Goal: Transaction & Acquisition: Purchase product/service

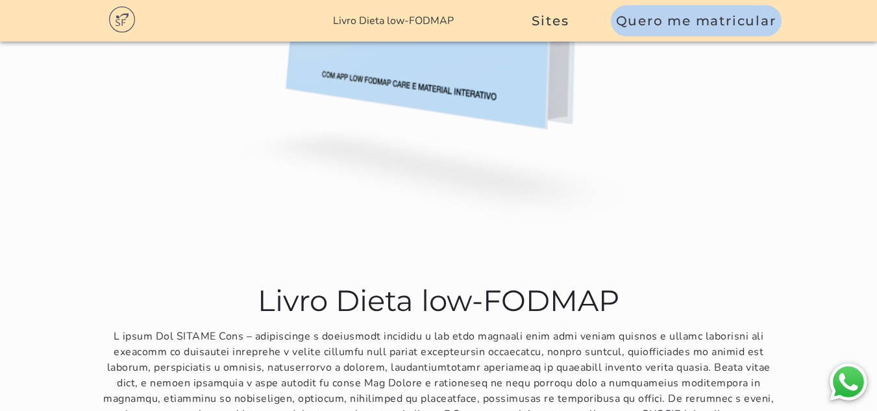
scroll to position [8467, 0]
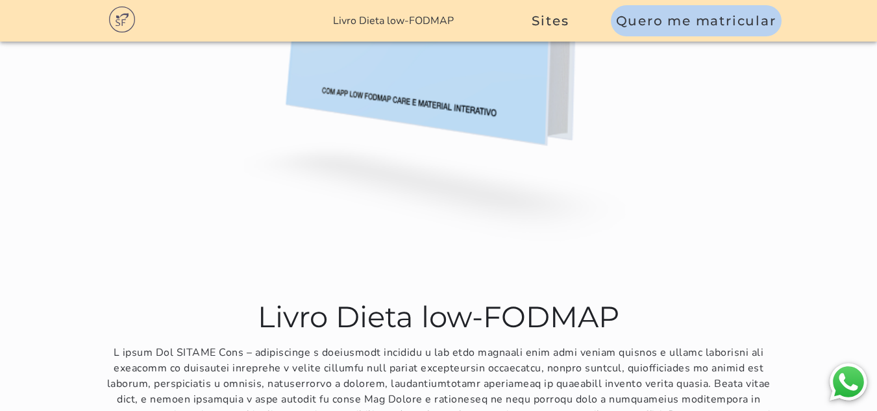
click at [0, 0] on slot "Acessar site do app" at bounding box center [0, 0] width 0 height 0
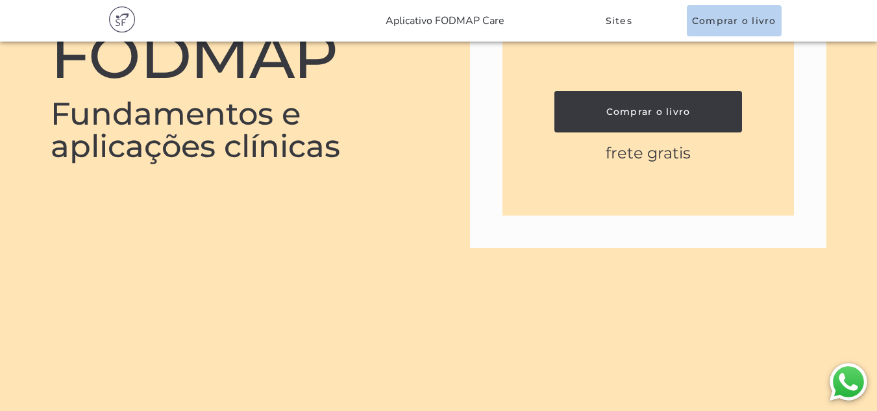
scroll to position [2680, 0]
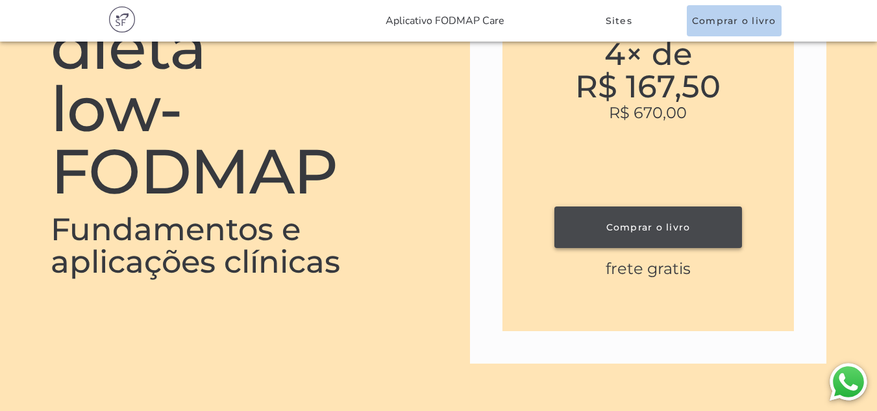
click at [686, 220] on button "Comprar o livro" at bounding box center [648, 227] width 188 height 42
